Goal: Communication & Community: Answer question/provide support

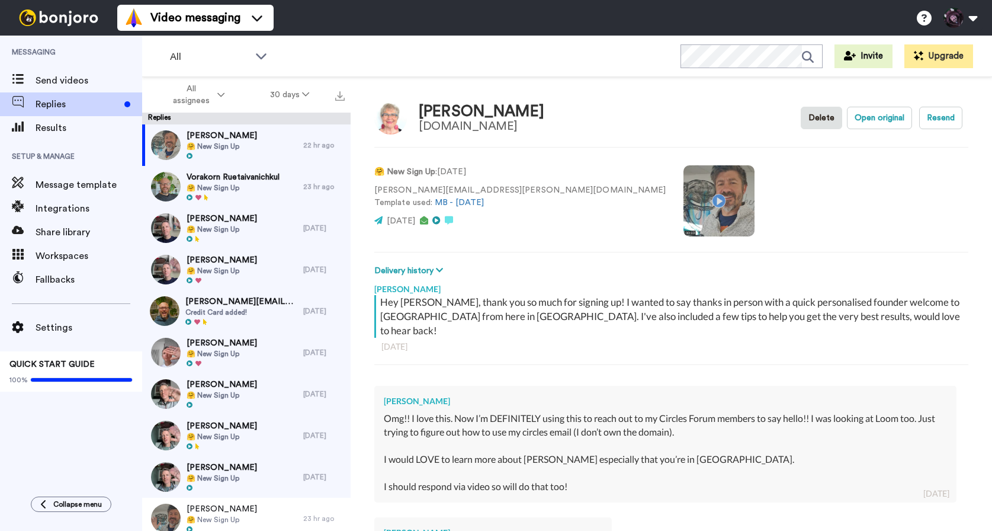
type textarea "x"
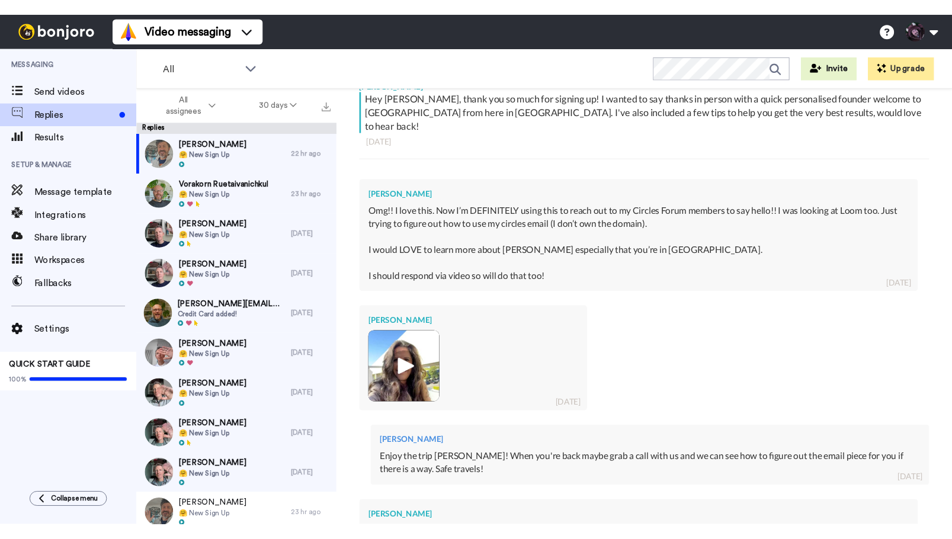
scroll to position [386, 0]
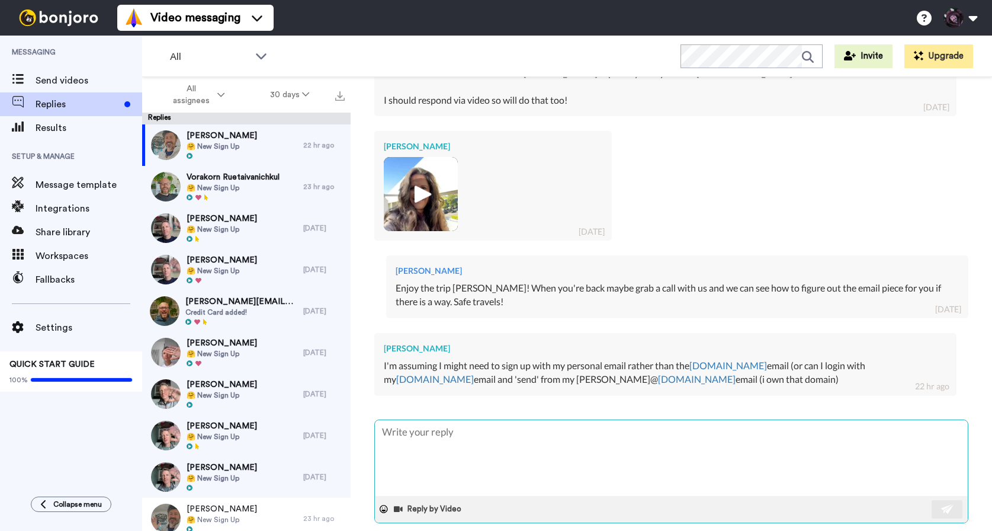
click at [515, 464] on textarea at bounding box center [671, 458] width 593 height 76
type textarea "Y"
type textarea "x"
type textarea "Ye"
type textarea "x"
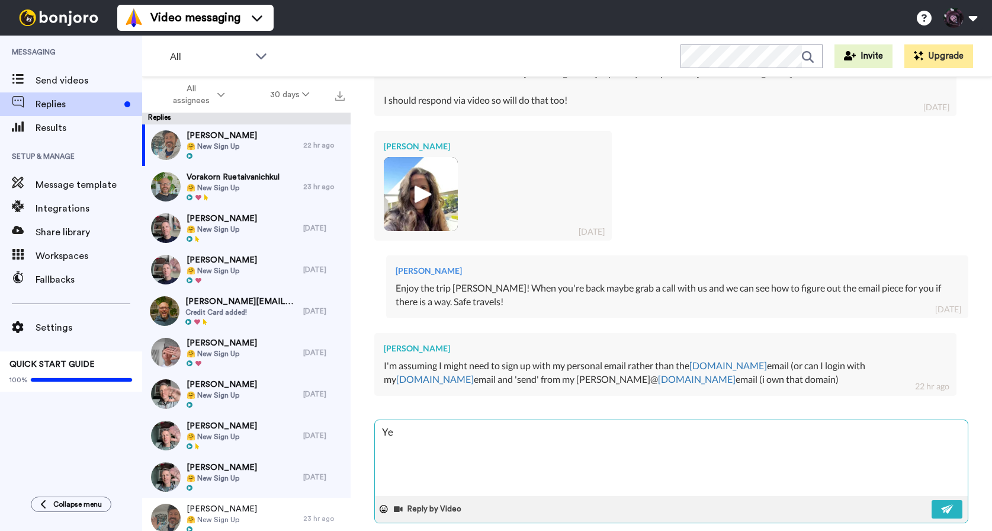
type textarea "Yea"
type textarea "x"
type textarea "Yeah"
type textarea "x"
type textarea "Yeah"
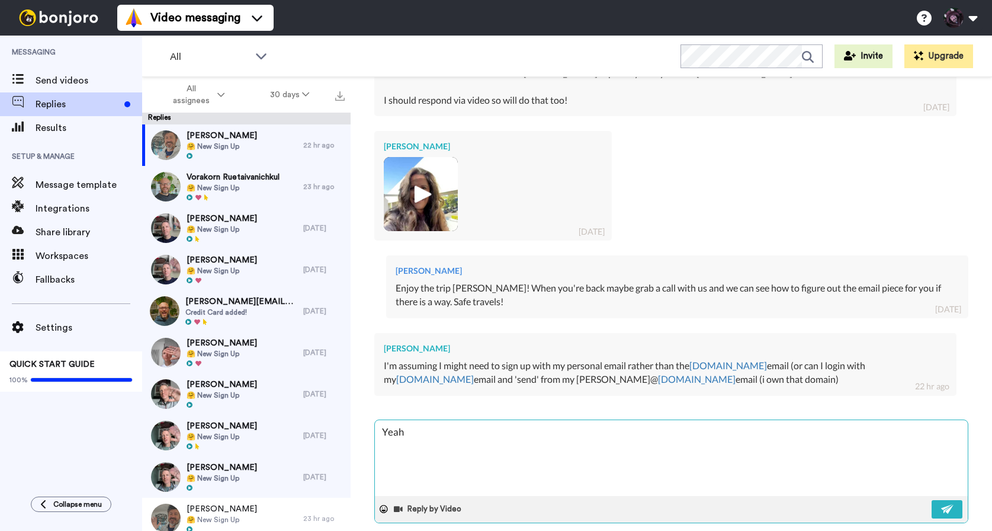
type textarea "x"
type textarea "Yeah t"
type textarea "x"
type textarea "Yeah th"
type textarea "x"
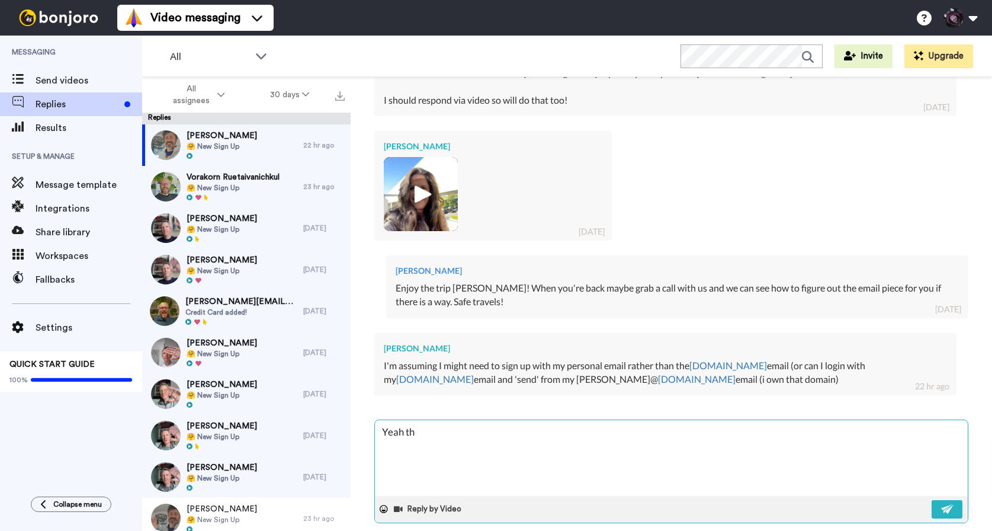
type textarea "Yeah tha"
type textarea "x"
type textarea "Yeah that"
type textarea "x"
type textarea "Yeah that"
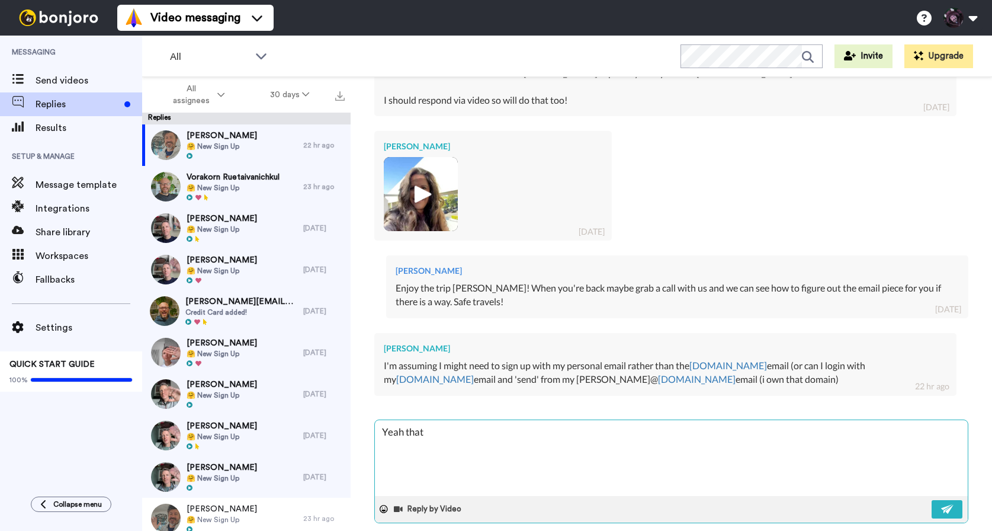
type textarea "x"
type textarea "Yeah that s"
type textarea "x"
type textarea "Yeah that sh"
type textarea "x"
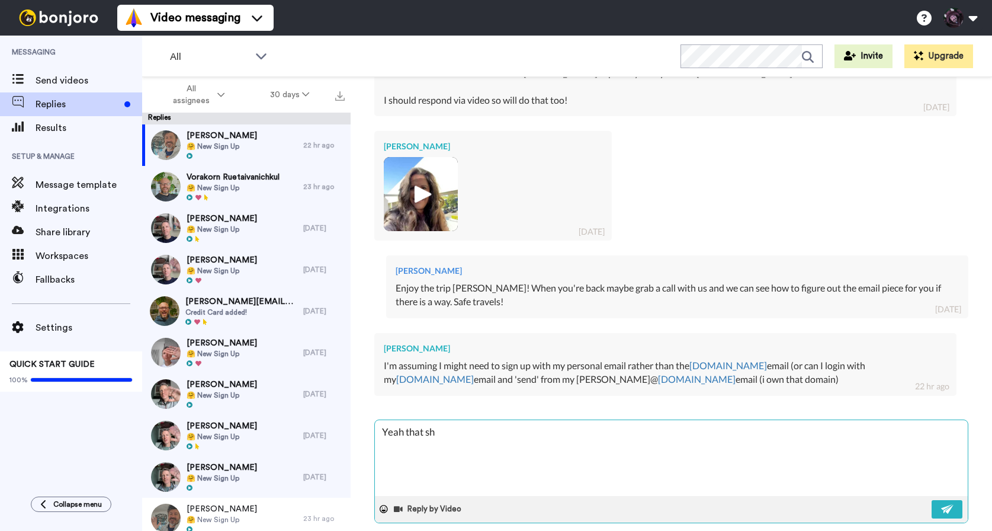
type textarea "Yeah that sho"
type textarea "x"
type textarea "Yeah that shou"
type textarea "x"
type textarea "Yeah that should"
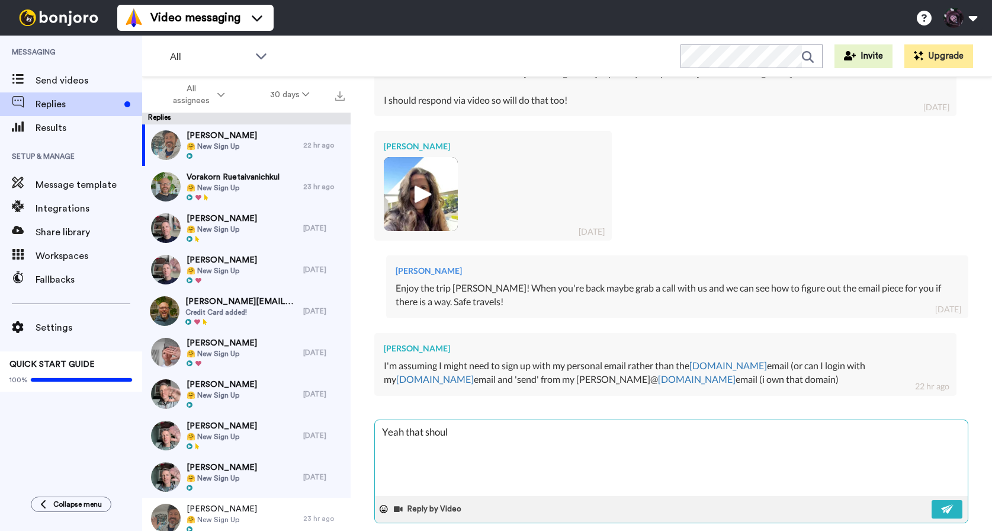
type textarea "x"
type textarea "Yeah that should"
type textarea "x"
type textarea "Yeah that should w"
type textarea "x"
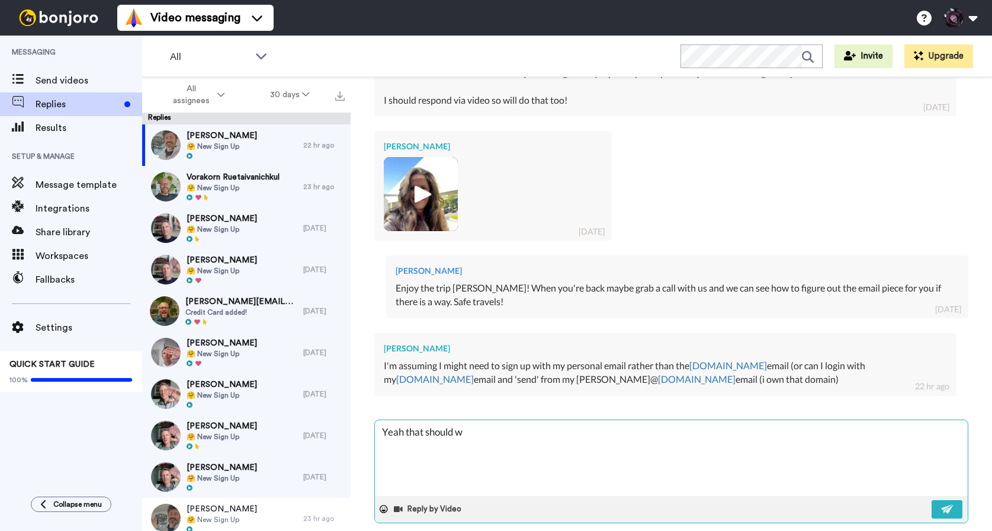
type textarea "Yeah that should wo"
type textarea "x"
type textarea "Yeah that should wor"
type textarea "x"
type textarea "Yeah that should work"
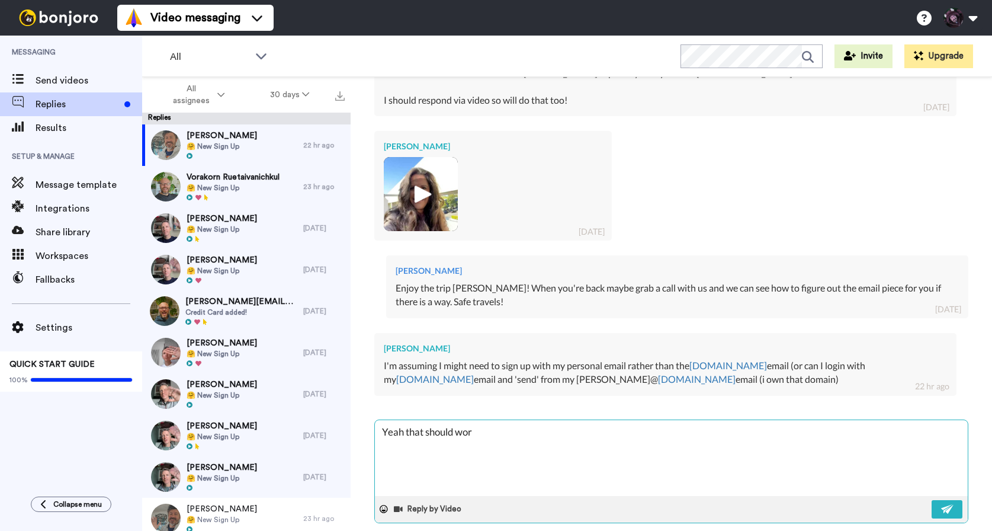
type textarea "x"
type textarea "Yeah that should work,"
type textarea "x"
type textarea "Yeah that should work,"
type textarea "x"
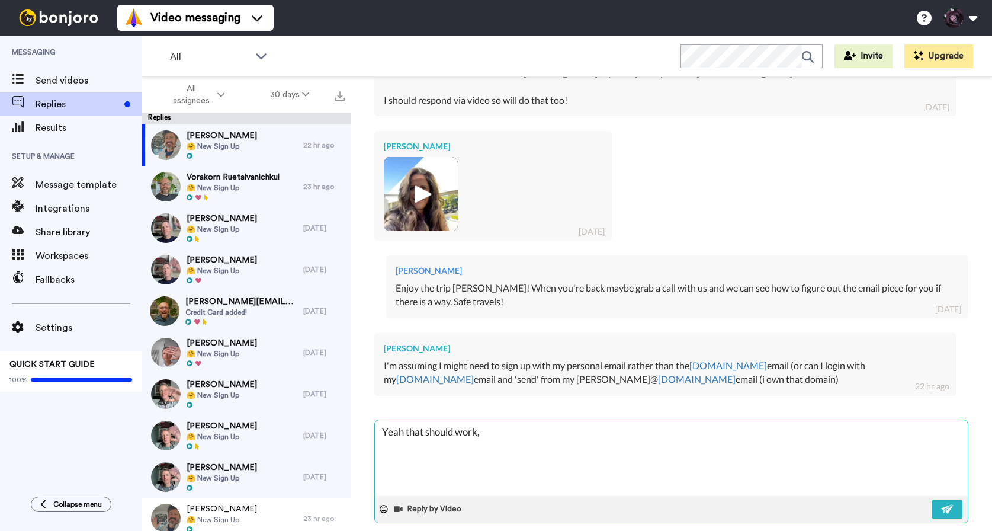
type textarea "Yeah that should work, i"
type textarea "x"
type textarea "Yeah that should work, if"
type textarea "x"
type textarea "Yeah that should work, if"
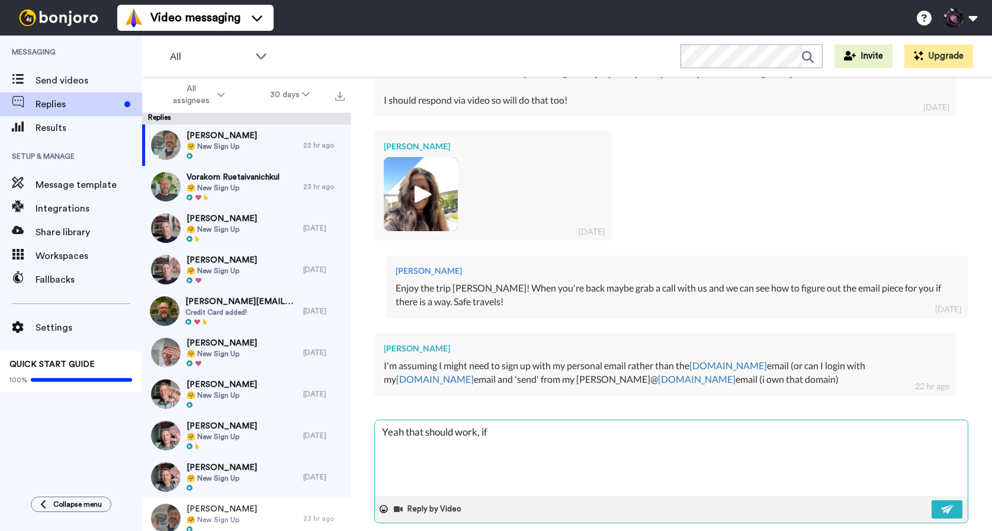
type textarea "x"
type textarea "Yeah that should work, if y"
type textarea "x"
type textarea "Yeah that should work, if yo"
type textarea "x"
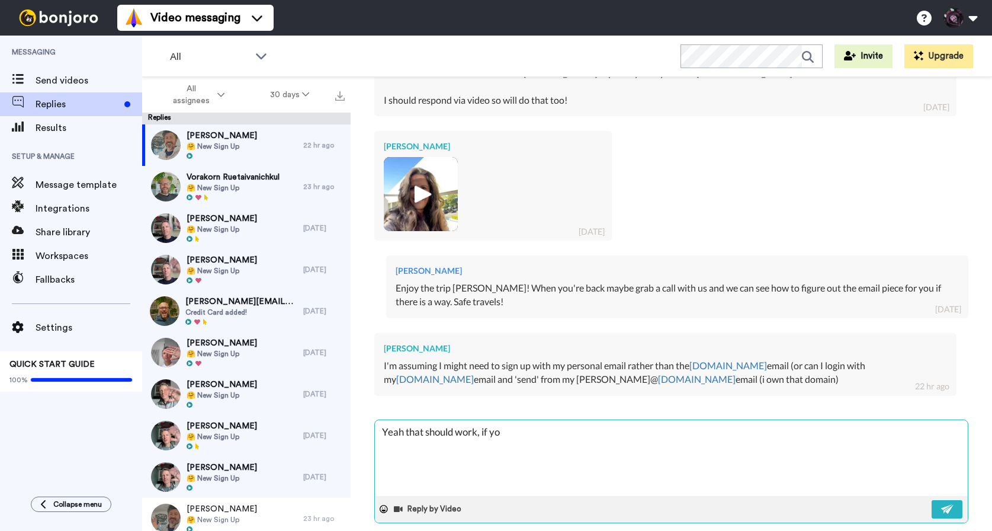
type textarea "Yeah that should work, if you"
type textarea "x"
type textarea "Yeah that should work, if you"
type textarea "x"
type textarea "Yeah that should work, if you s"
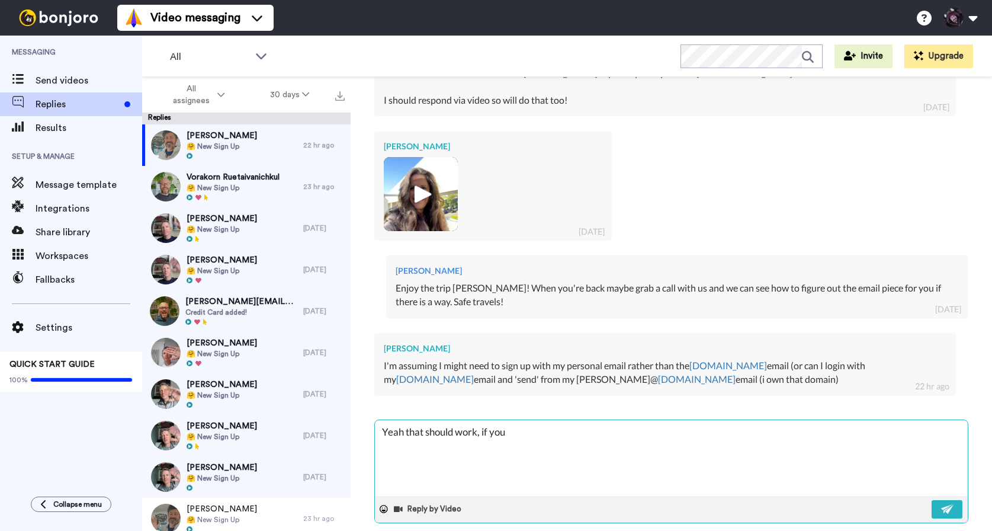
type textarea "x"
type textarea "Yeah that should work, if you st"
type textarea "x"
type textarea "Yeah that should work, if you str"
type textarea "x"
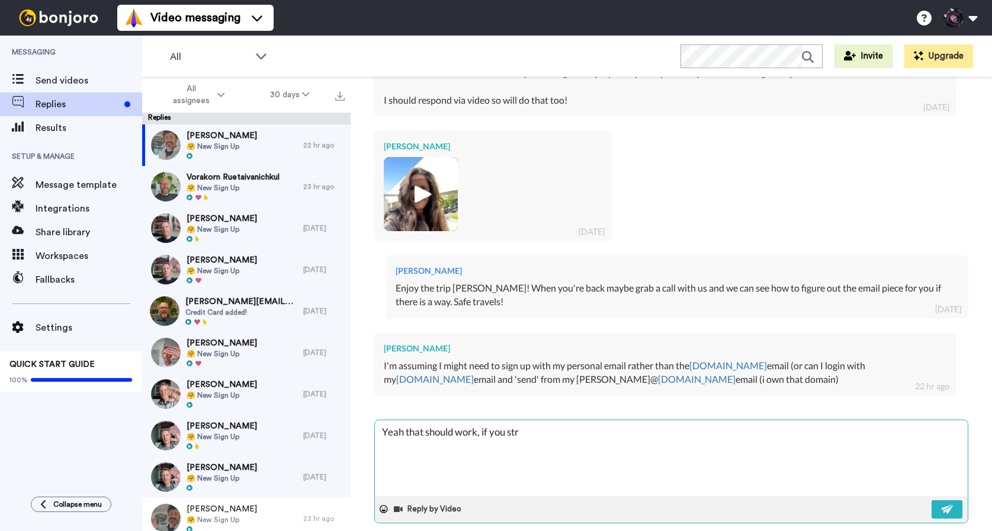
type textarea "Yeah that should work, if you stru"
type textarea "x"
type textarea "Yeah that should work, if you strug"
type textarea "x"
type textarea "Yeah that should work, if you strugg"
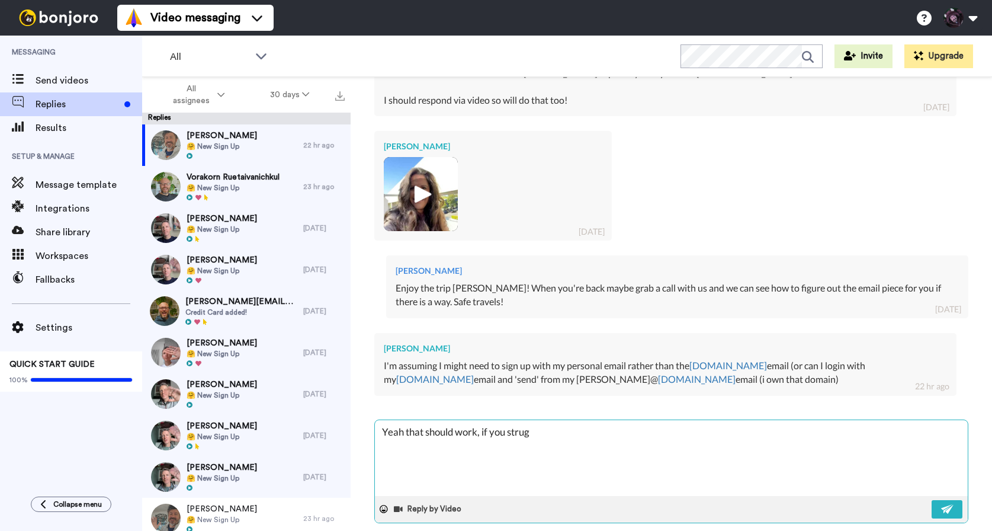
type textarea "x"
type textarea "Yeah that should work, if you struggl"
type textarea "x"
type textarea "Yeah that should work, if you struggle"
type textarea "x"
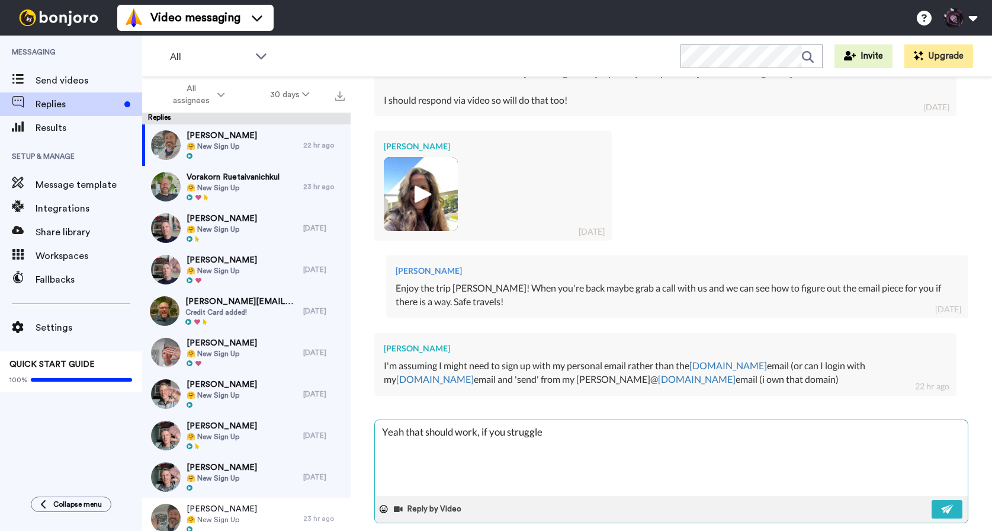
type textarea "Yeah that should work, if you struggle"
type textarea "x"
type textarea "Yeah that should work, if you struggle j"
type textarea "x"
type textarea "Yeah that should work, if you struggle ju"
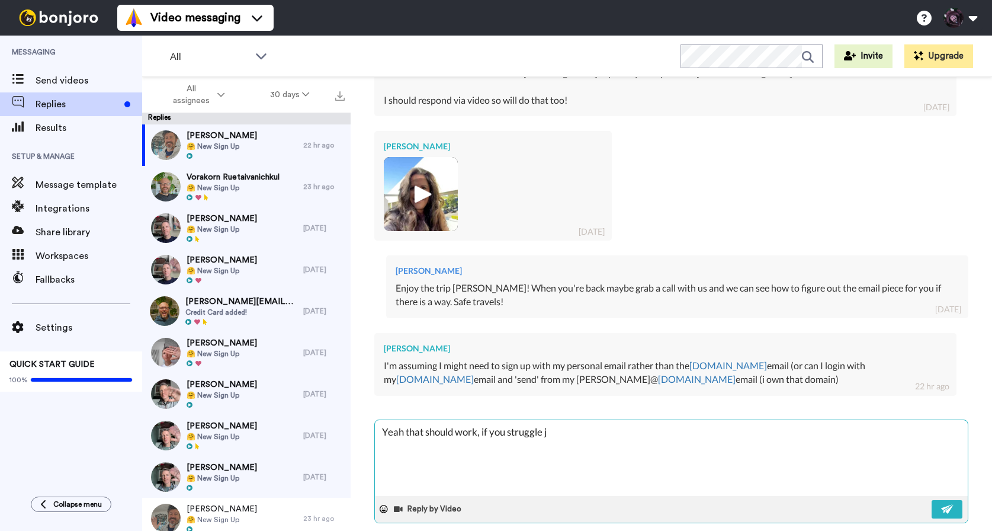
type textarea "x"
type textarea "Yeah that should work, if you struggle jus"
type textarea "x"
type textarea "Yeah that should work, if you struggle just"
type textarea "x"
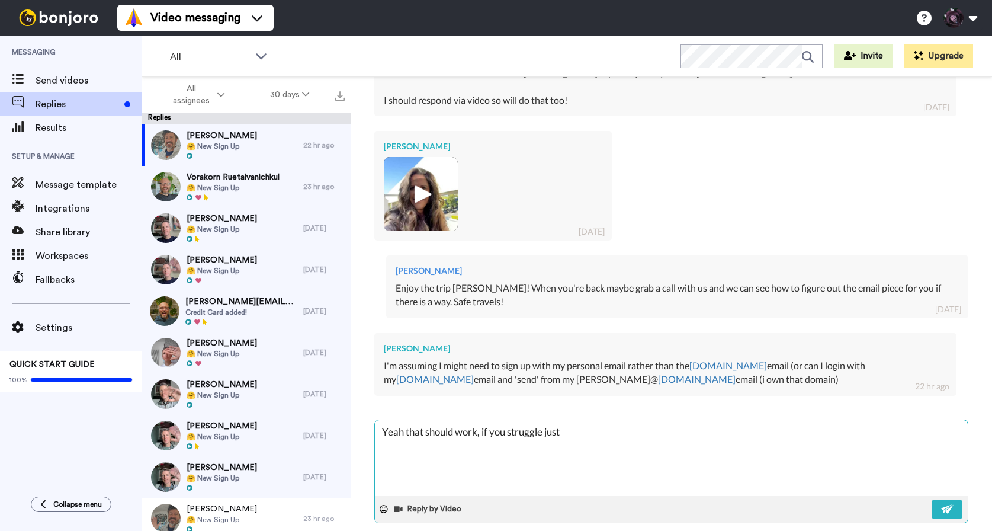
type textarea "Yeah that should work, if you struggle just"
type textarea "x"
type textarea "Yeah that should work, if you struggle just c"
type textarea "x"
type textarea "Yeah that should work, if you struggle just"
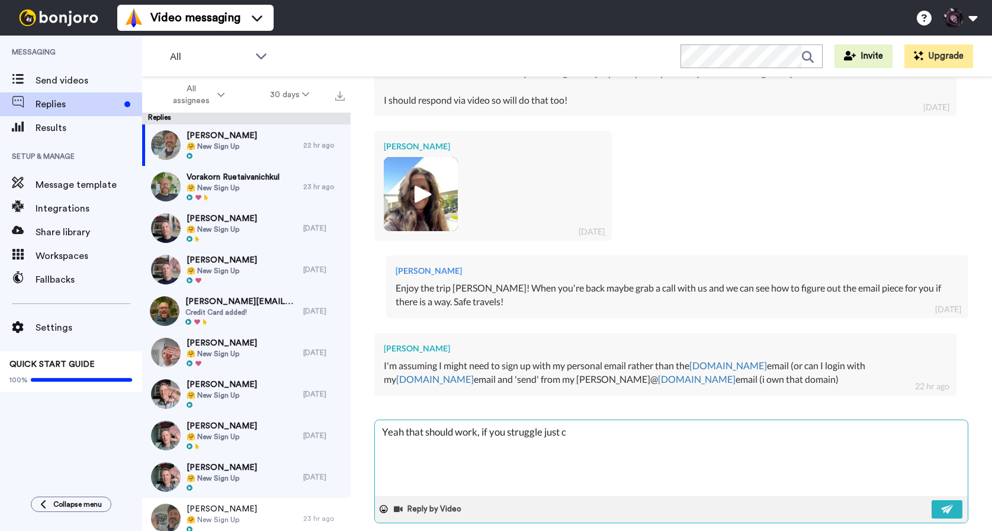
type textarea "x"
type textarea "Yeah that should work, if you struggle just g"
type textarea "x"
type textarea "Yeah that should work, if you struggle just gr"
type textarea "x"
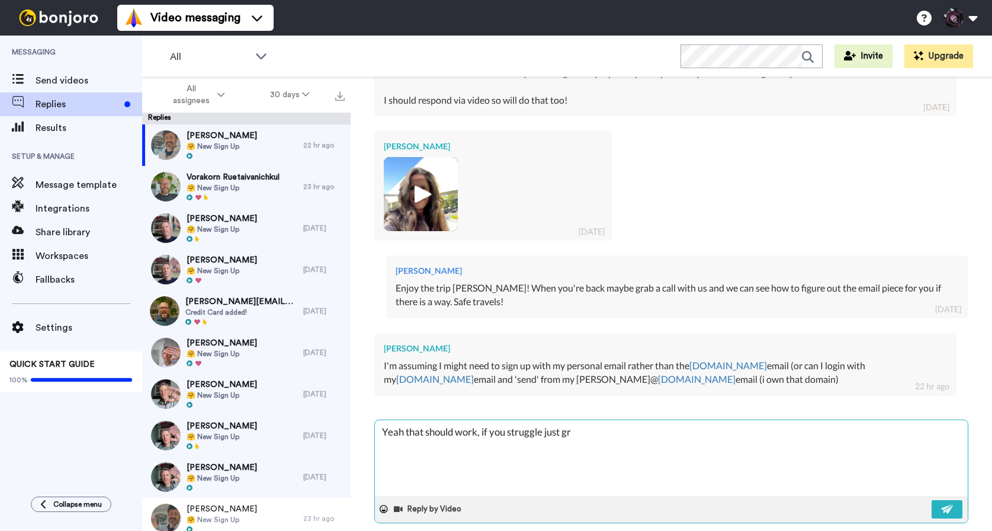
type textarea "Yeah that should work, if you struggle just gra"
type textarea "x"
type textarea "Yeah that should work, if you struggle just grab"
type textarea "x"
type textarea "Yeah that should work, if you struggle just grab"
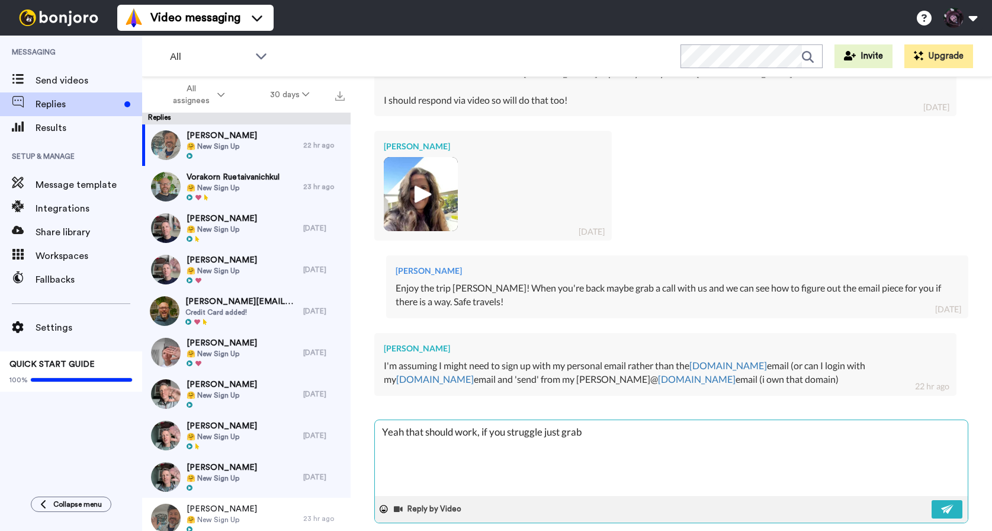
type textarea "x"
type textarea "Yeah that should work, if you struggle just grab a"
type textarea "x"
type textarea "Yeah that should work, if you struggle just grab a"
type textarea "x"
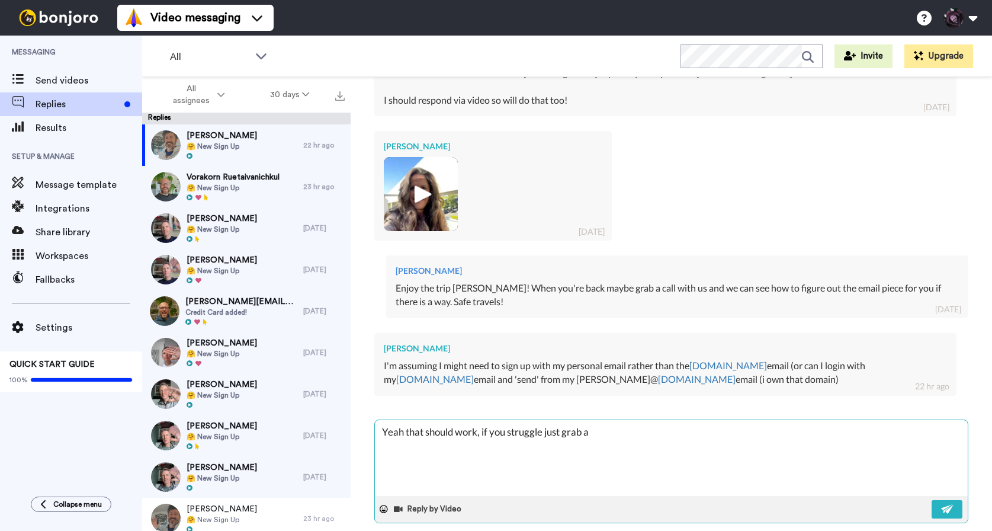
type textarea "Yeah that should work, if you struggle just grab a s"
type textarea "x"
type textarea "Yeah that should work, if you struggle just grab a sl"
type textarea "x"
type textarea "Yeah that should work, if you struggle just grab a slo"
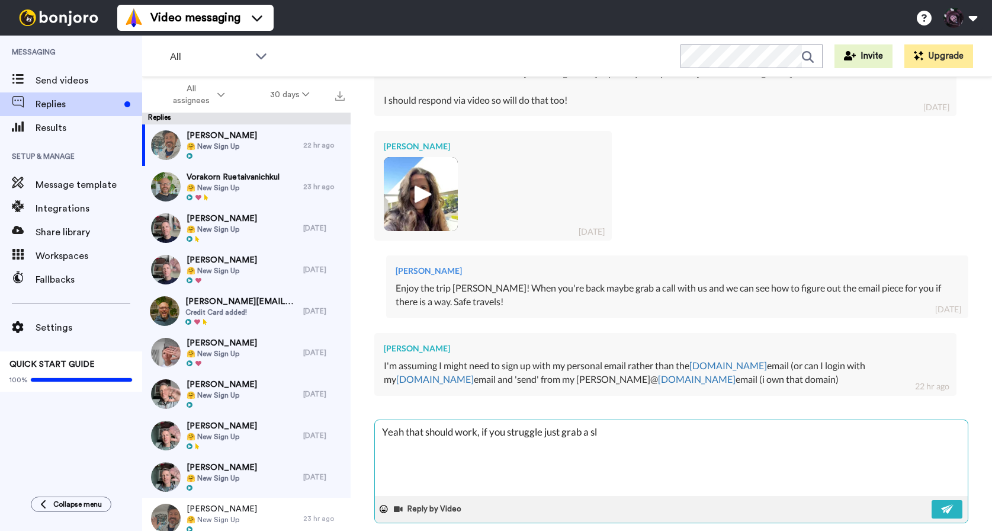
type textarea "x"
type textarea "Yeah that should work, if you struggle just grab a slot"
type textarea "x"
type textarea "Yeah that should work, if you struggle just grab a slot"
type textarea "x"
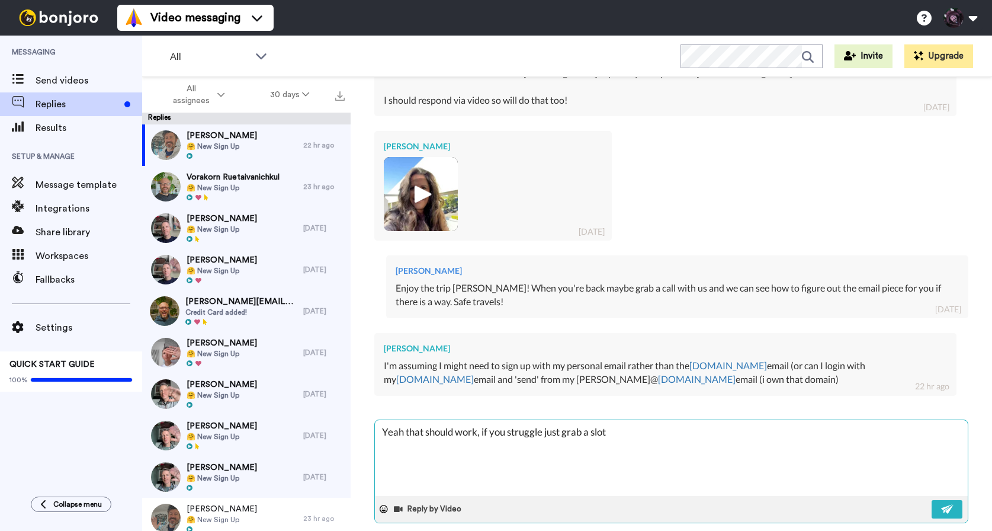
type textarea "Yeah that should work, if you struggle just grab a slot o"
type textarea "x"
type textarea "Yeah that should work, if you struggle just grab a slot on"
type textarea "x"
type textarea "Yeah that should work, if you struggle just grab a slot on"
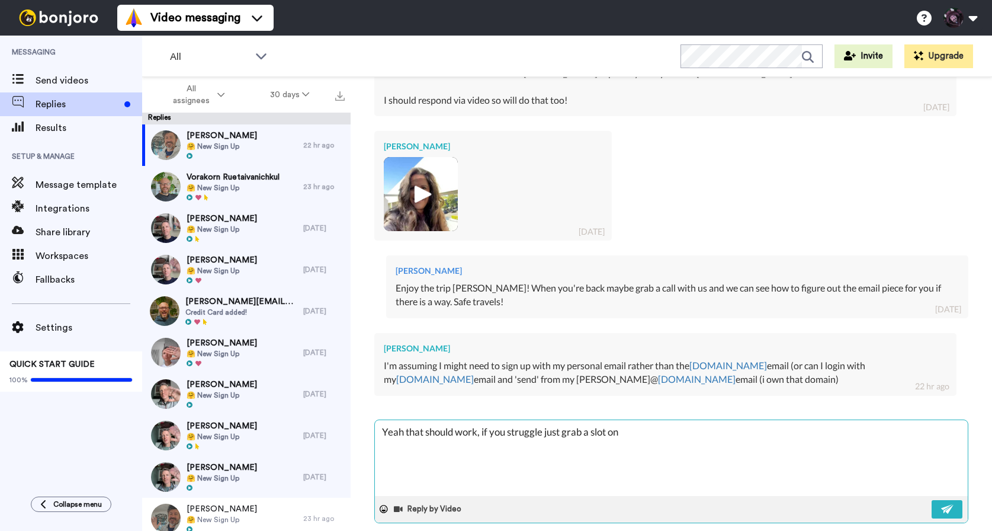
type textarea "x"
type textarea "Yeah that should work, if you struggle just grab a slot on t"
type textarea "x"
type textarea "Yeah that should work, if you struggle just grab a slot on th"
type textarea "x"
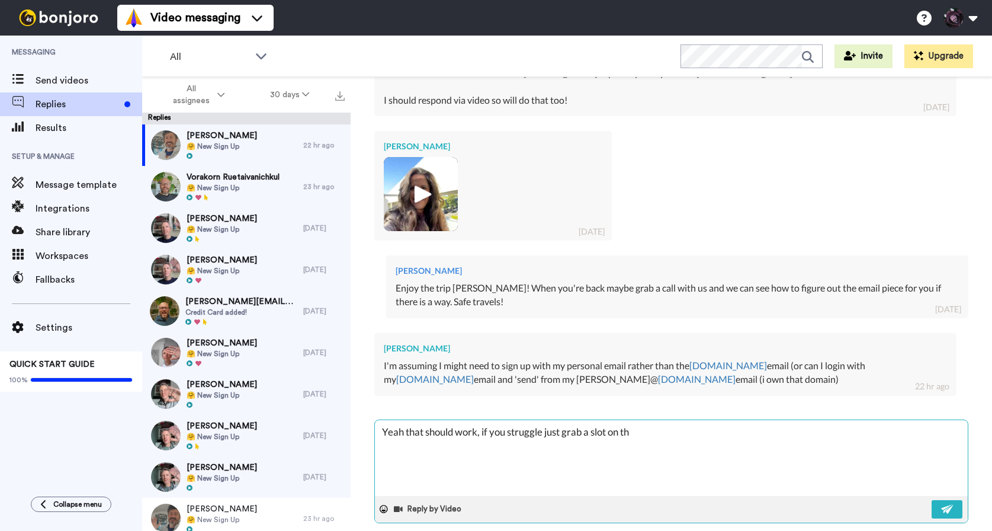
type textarea "Yeah that should work, if you struggle just grab a slot on tha"
type textarea "x"
type textarea "Yeah that should work, if you struggle just grab a slot on that"
type textarea "x"
type textarea "Yeah that should work, if you struggle just grab a slot on that"
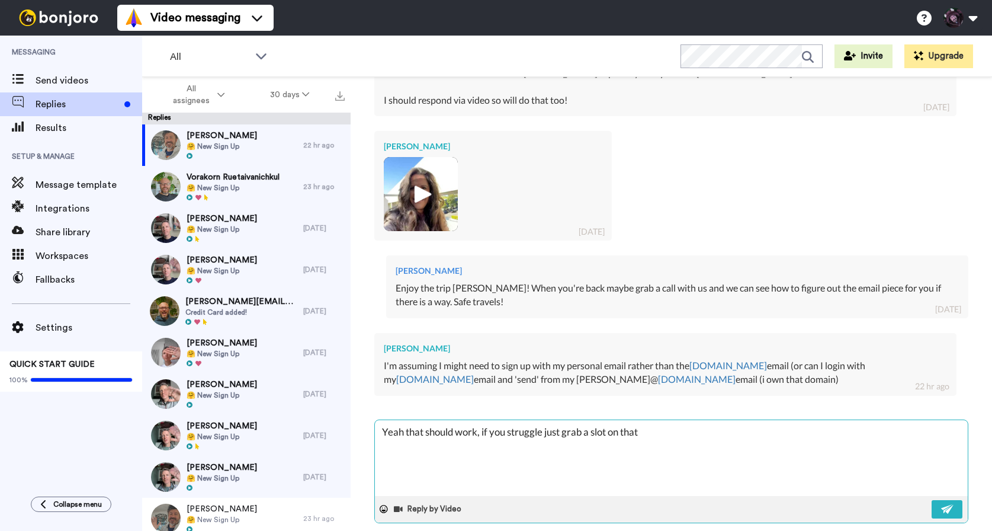
type textarea "x"
type textarea "Yeah that should work, if you struggle just grab a slot on that c"
type textarea "x"
type textarea "Yeah that should work, if you struggle just grab a slot on that ca"
type textarea "x"
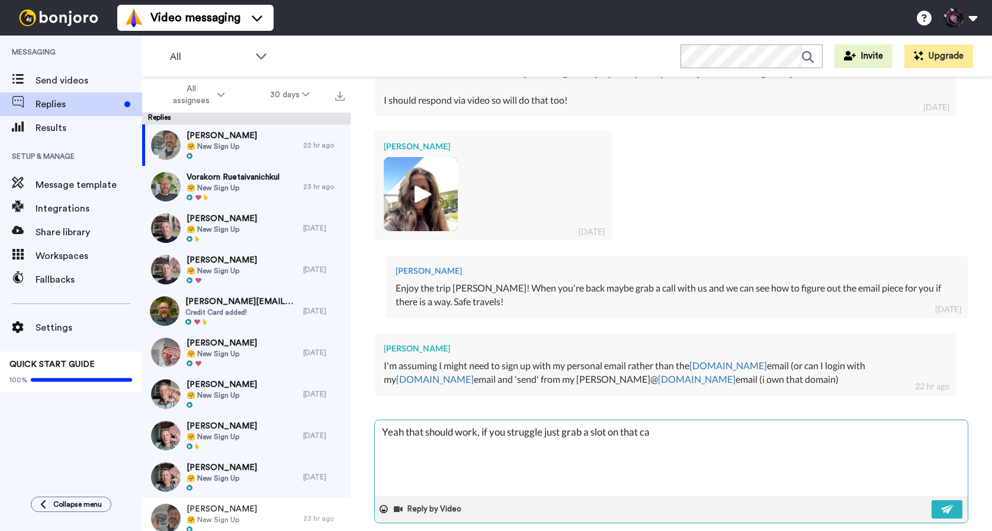
type textarea "Yeah that should work, if you struggle just grab a slot on that cal"
type textarea "x"
type textarea "Yeah that should work, if you struggle just grab a slot on that [PERSON_NAME]"
type textarea "x"
type textarea "Yeah that should work, if you struggle just grab a slot on that [PERSON_NAME]"
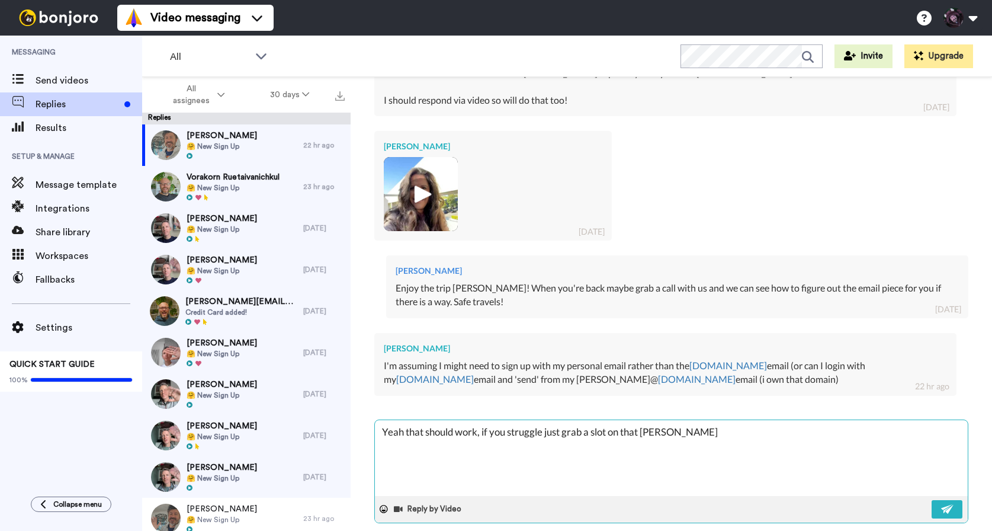
type textarea "x"
type textarea "Yeah that should work, if you struggle just grab a slot on that [PERSON_NAME]"
type textarea "x"
type textarea "Yeah that should work, if you struggle just grab a slot on that calenda"
type textarea "x"
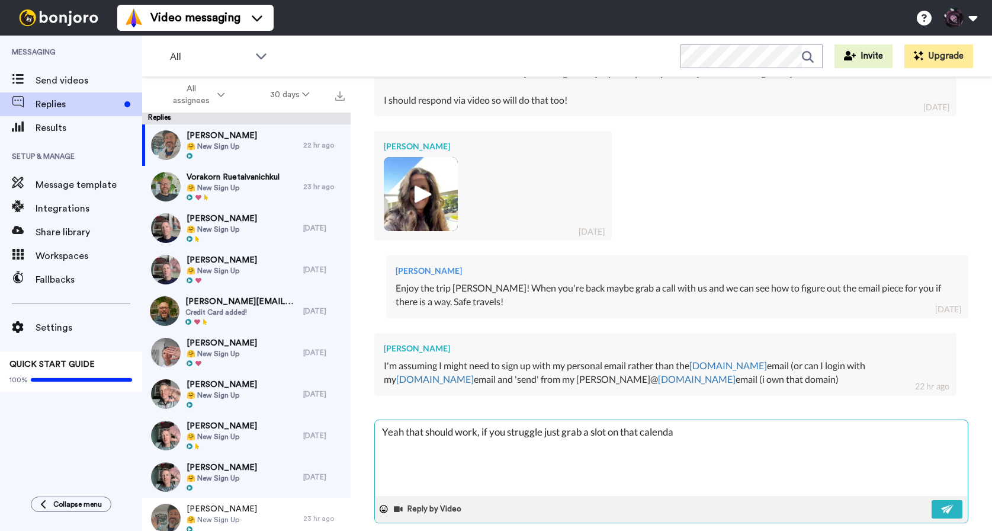
type textarea "Yeah that should work, if you struggle just grab a slot on that calendar"
type textarea "x"
type textarea "Yeah that should work, if you struggle just grab a slot on that calendar"
type textarea "x"
type textarea "Yeah that should work, if you struggle just grab a slot on that calendar a"
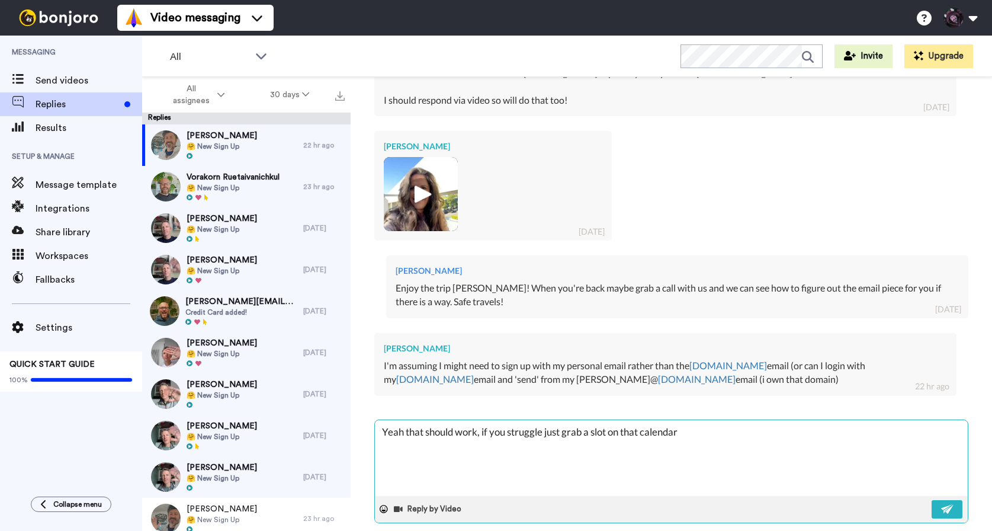
type textarea "x"
type textarea "Yeah that should work, if you struggle just grab a slot on that calendar an"
type textarea "x"
type textarea "Yeah that should work, if you struggle just grab a slot on that calendar and"
type textarea "x"
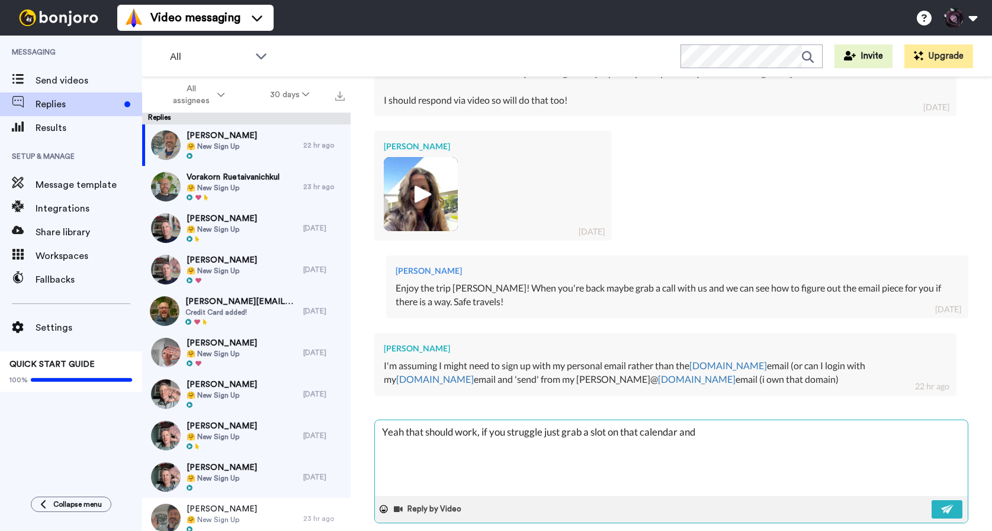
type textarea "Yeah that should work, if you struggle just grab a slot on that calendar and"
type textarea "x"
type textarea "Yeah that should work, if you struggle just grab a slot on that calendar and w"
type textarea "x"
type textarea "Yeah that should work, if you struggle just grab a slot on that calendar and we"
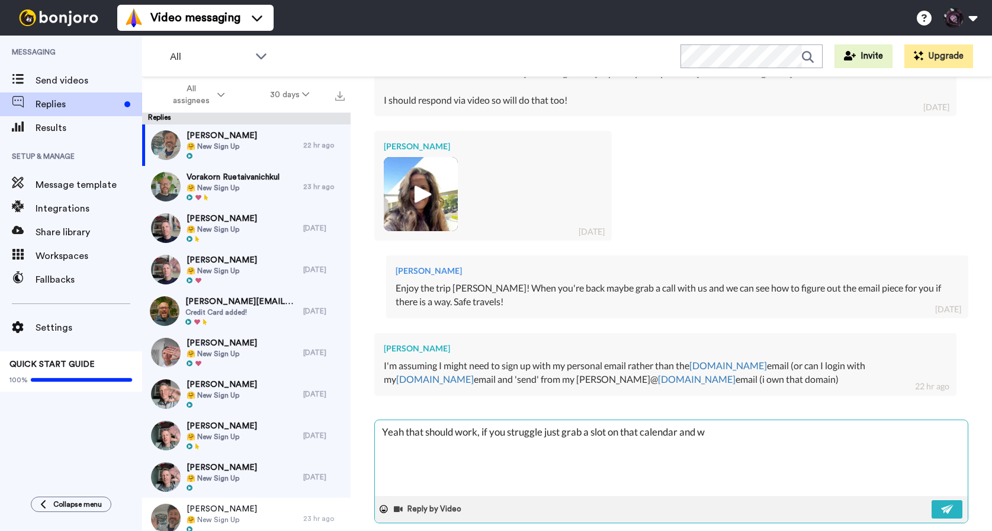
type textarea "x"
type textarea "Yeah that should work, if you struggle just grab a slot on that calendar and we'"
type textarea "x"
type textarea "Yeah that should work, if you struggle just grab a slot on that calendar and we…"
type textarea "x"
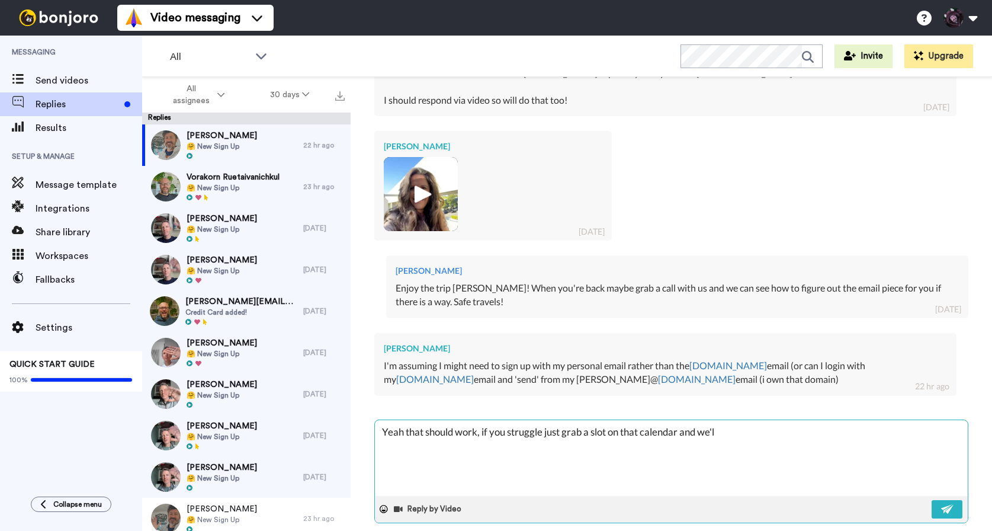
type textarea "Yeah that should work, if you struggle just grab a slot on that calendar and we…"
type textarea "x"
type textarea "Yeah that should work, if you struggle just grab a slot on that calendar and we…"
type textarea "x"
type textarea "Yeah that should work, if you struggle just grab a slot on that calendar and we…"
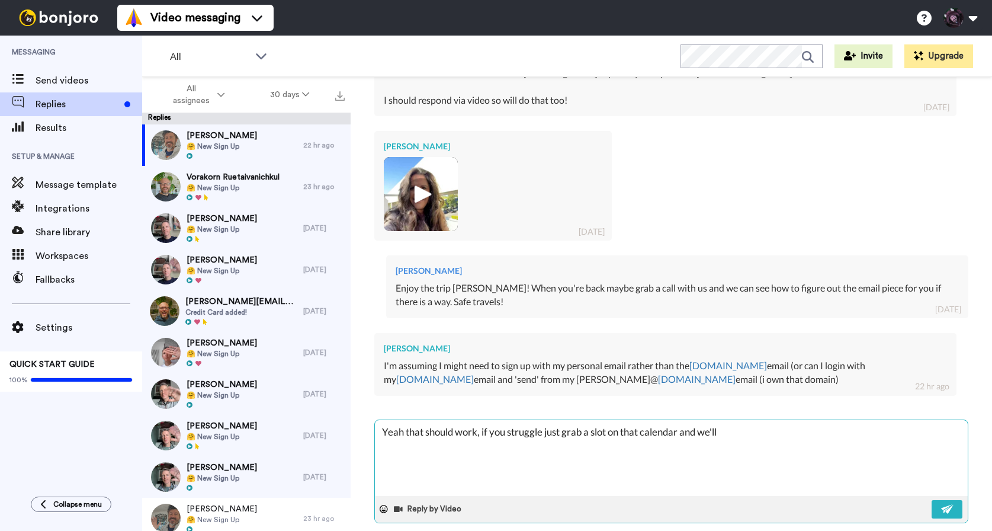
type textarea "x"
type textarea "Yeah that should work, if you struggle just grab a slot on that calendar and we…"
type textarea "x"
type textarea "Yeah that should work, if you struggle just grab a slot on that calendar and we…"
type textarea "x"
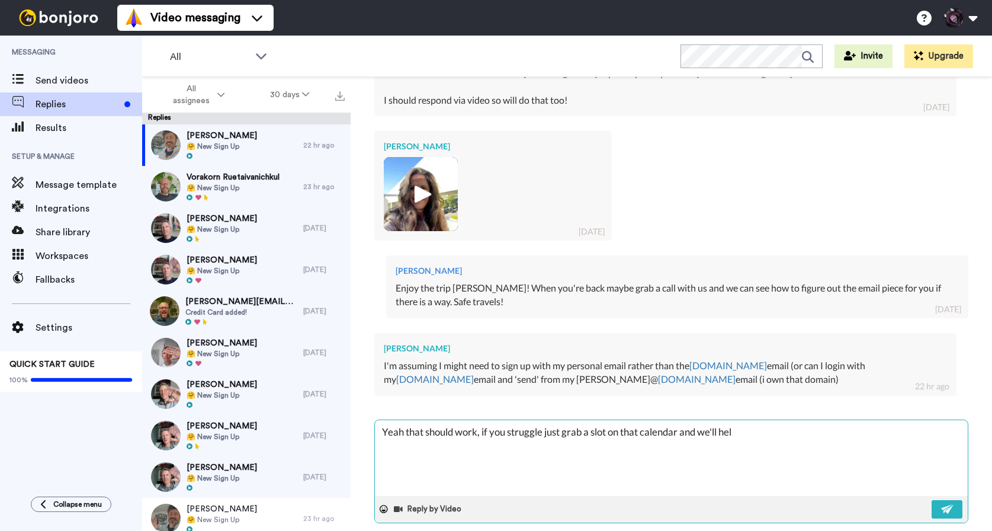
type textarea "Yeah that should work, if you struggle just grab a slot on that calendar and we…"
type textarea "x"
type textarea "Yeah that should work, if you struggle just grab a slot on that calendar and we…"
type textarea "x"
type textarea "Yeah that should work, if you struggle just grab a slot on that calendar and we…"
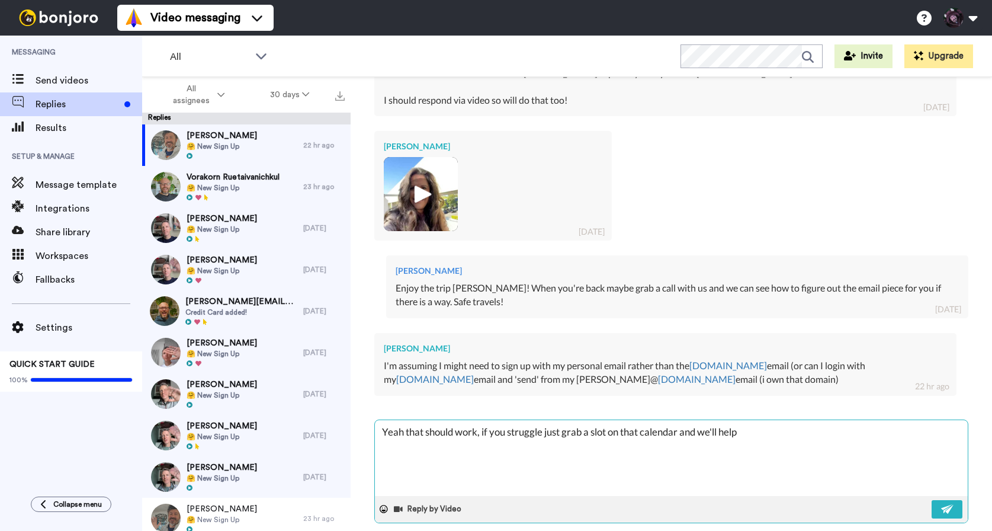
type textarea "x"
type textarea "Yeah that should work, if you struggle just grab a slot on that calendar and we…"
type textarea "x"
type textarea "Yeah that should work, if you struggle just grab a slot on that calendar and we…"
type textarea "x"
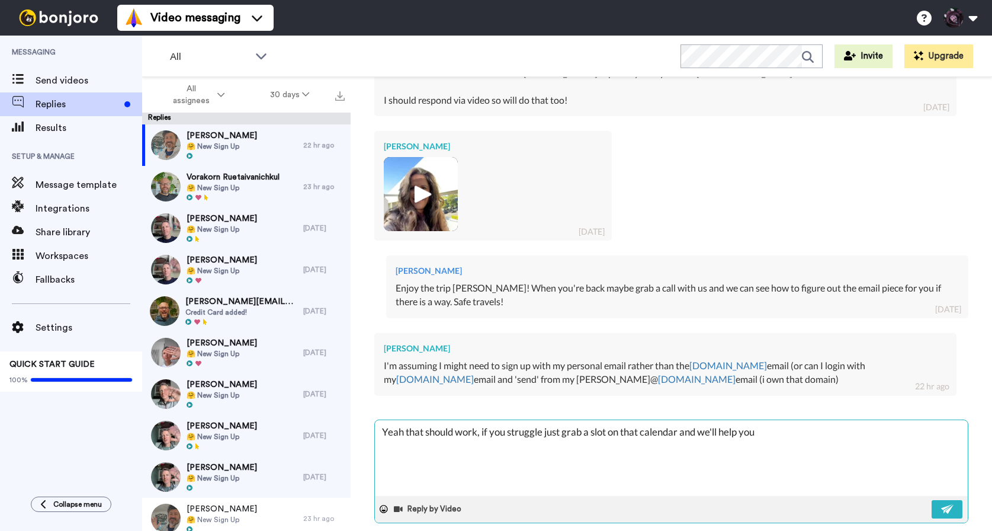
type textarea "Yeah that should work, if you struggle just grab a slot on that calendar and we…"
type textarea "x"
type textarea "Yeah that should work, if you struggle just grab a slot on that calendar and we…"
type textarea "x"
type textarea "Yeah that should work, if you struggle just grab a slot on that calendar and we…"
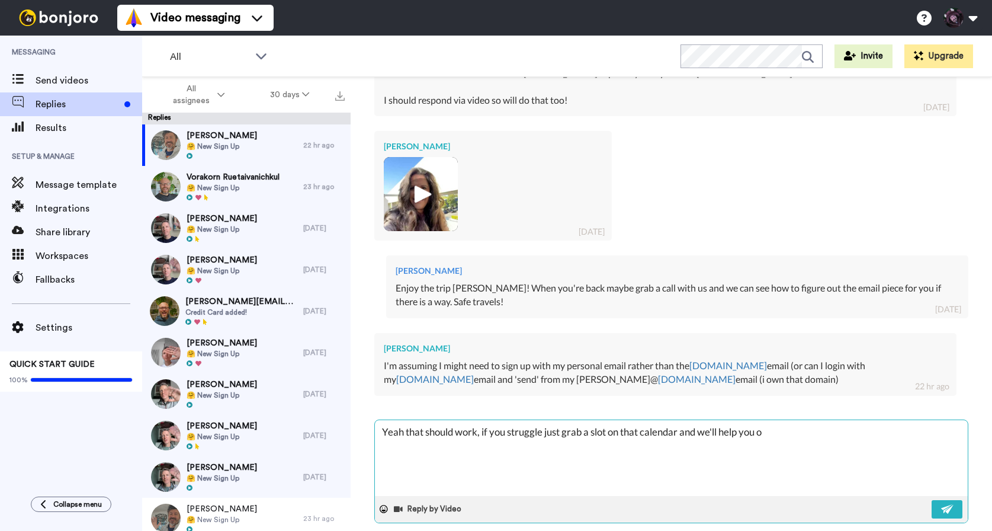
type textarea "x"
type textarea "Yeah that should work, if you struggle just grab a slot on that calendar and we…"
type textarea "x"
type textarea "Yeah that should work, if you struggle just grab a slot on that calendar and we…"
type textarea "x"
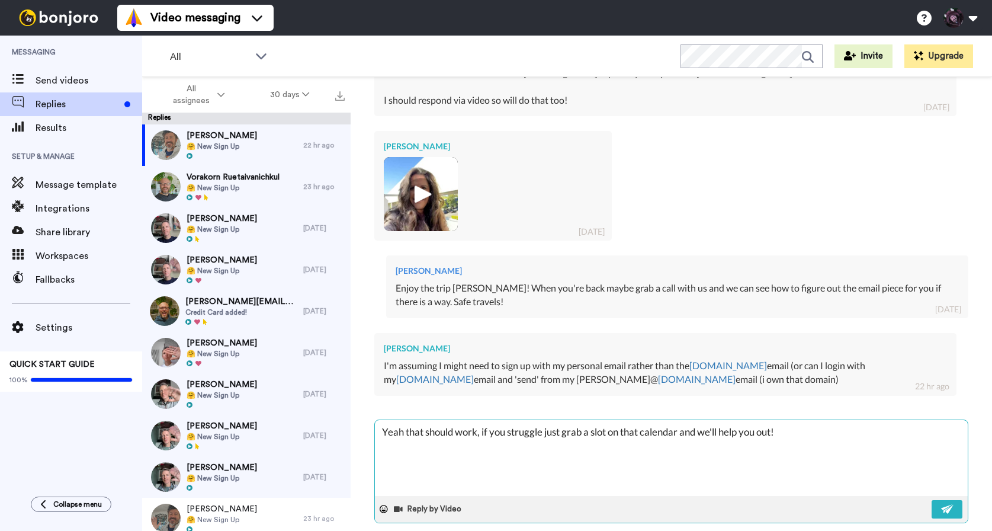
type textarea "Yeah that should work, if you struggle just grab a slot on that calendar and we…"
type textarea "x"
type textarea "Yeah that should work, if you struggle just grab a slot on that calendar and we…"
type textarea "x"
type textarea "Yeah that should work, if you struggle just grab a slot on that calendar and we…"
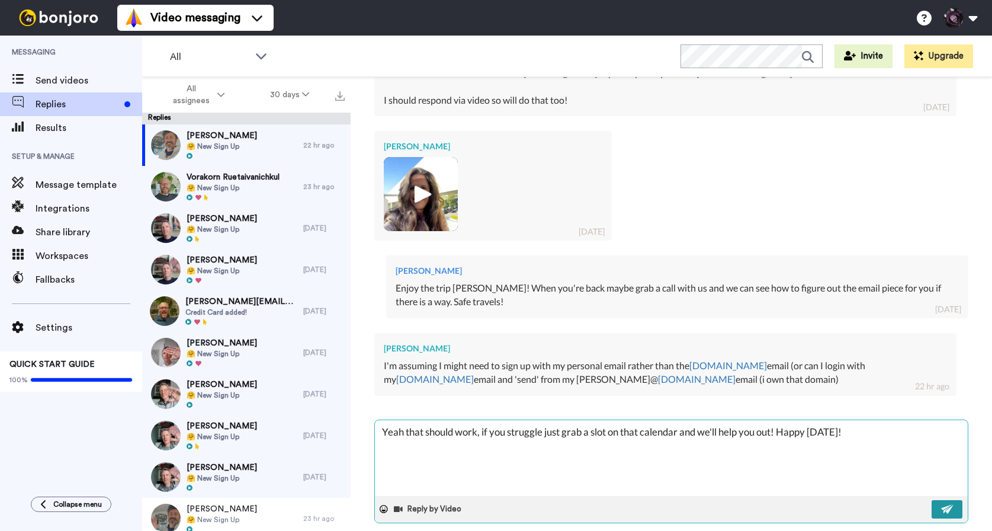
click at [940, 500] on button at bounding box center [946, 509] width 31 height 18
